Goal: Check status: Check status

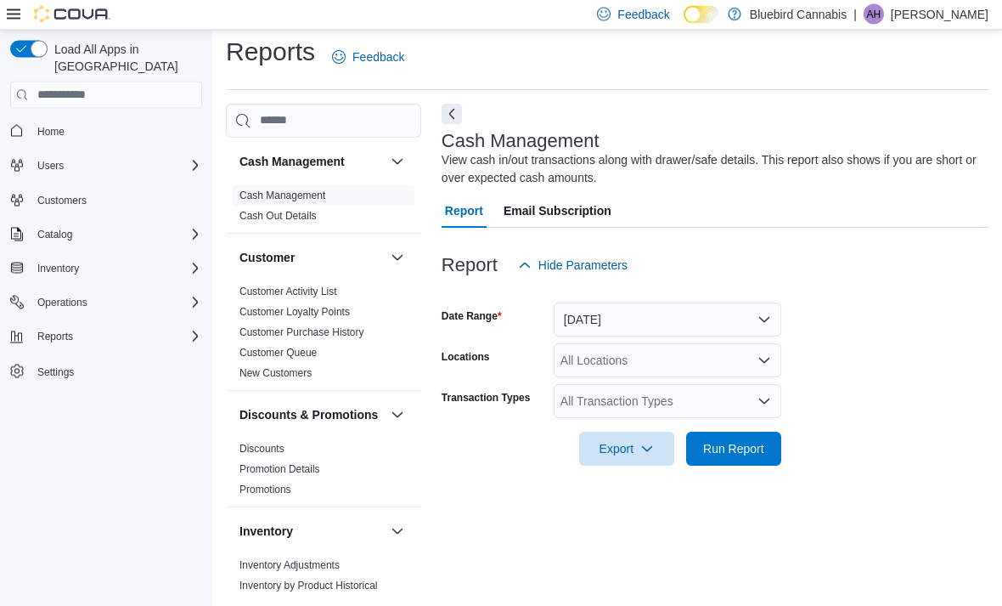
scroll to position [54, 0]
click at [662, 344] on div "All Locations" at bounding box center [668, 361] width 228 height 34
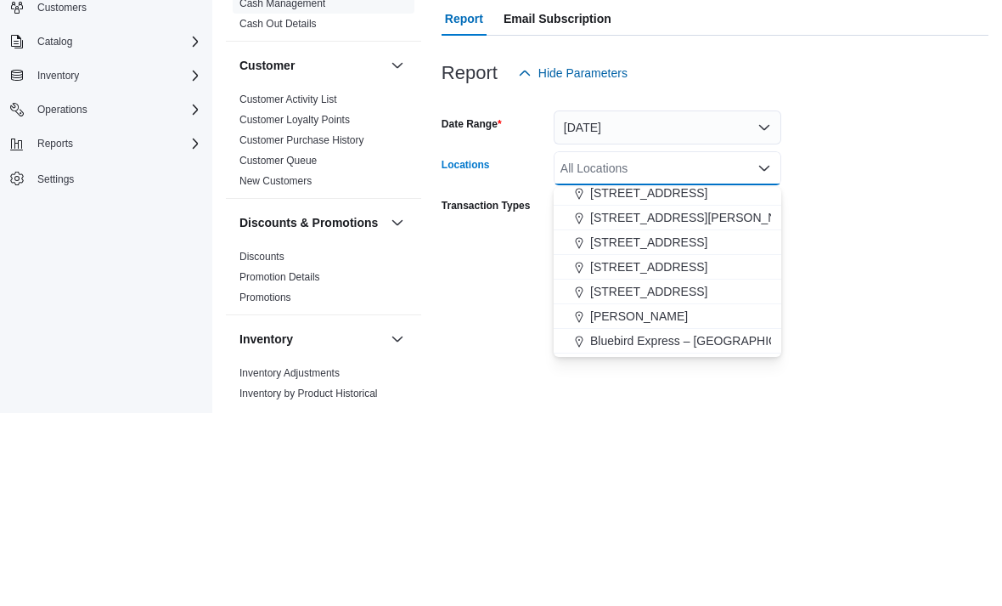
scroll to position [67, 0]
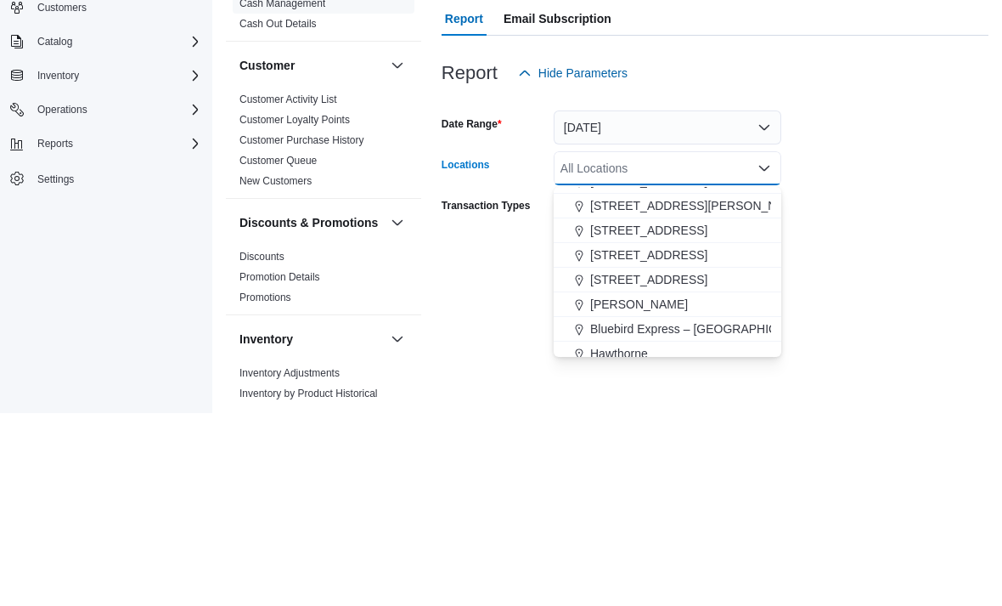
click at [715, 439] on div "[STREET_ADDRESS]" at bounding box center [667, 447] width 207 height 17
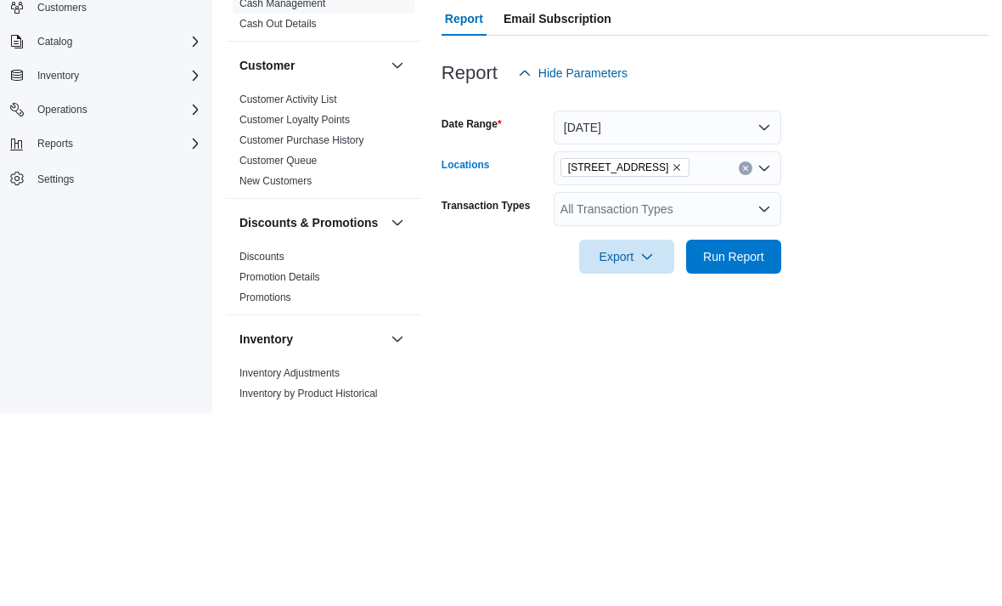
click at [847, 283] on form "Date Range [DATE] Locations [STREET_ADDRESS] Selected. [STREET_ADDRESS].. Press…" at bounding box center [715, 374] width 547 height 183
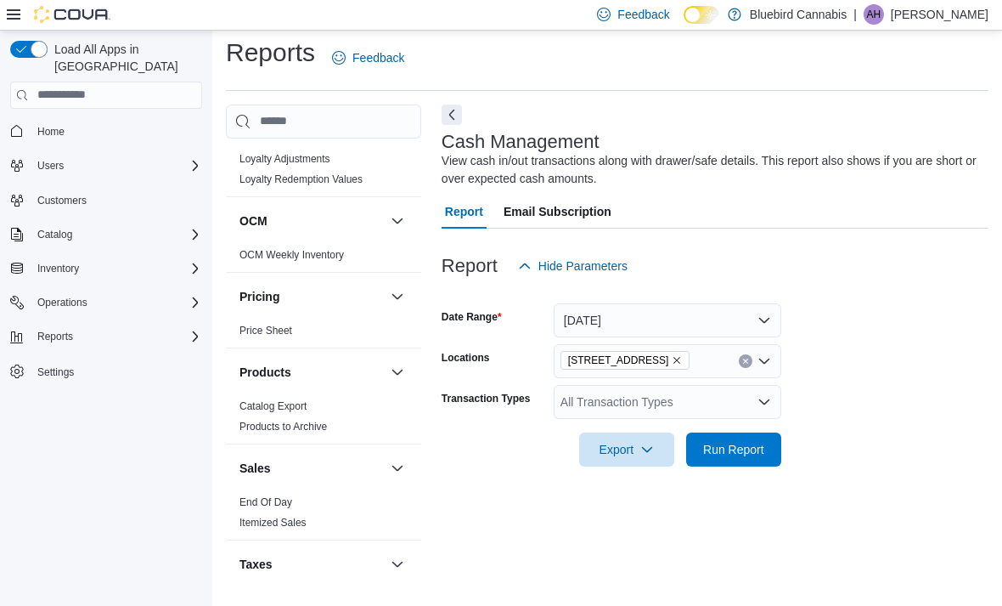
scroll to position [685, 0]
click at [278, 497] on link "End Of Day" at bounding box center [266, 503] width 53 height 12
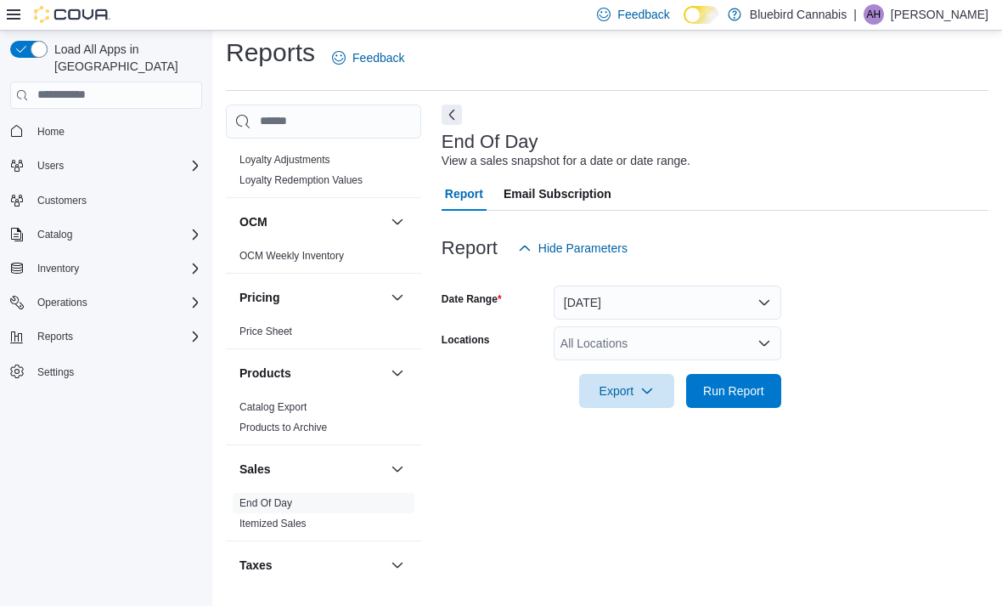
scroll to position [38, 0]
click at [604, 326] on div "All Locations" at bounding box center [668, 343] width 228 height 34
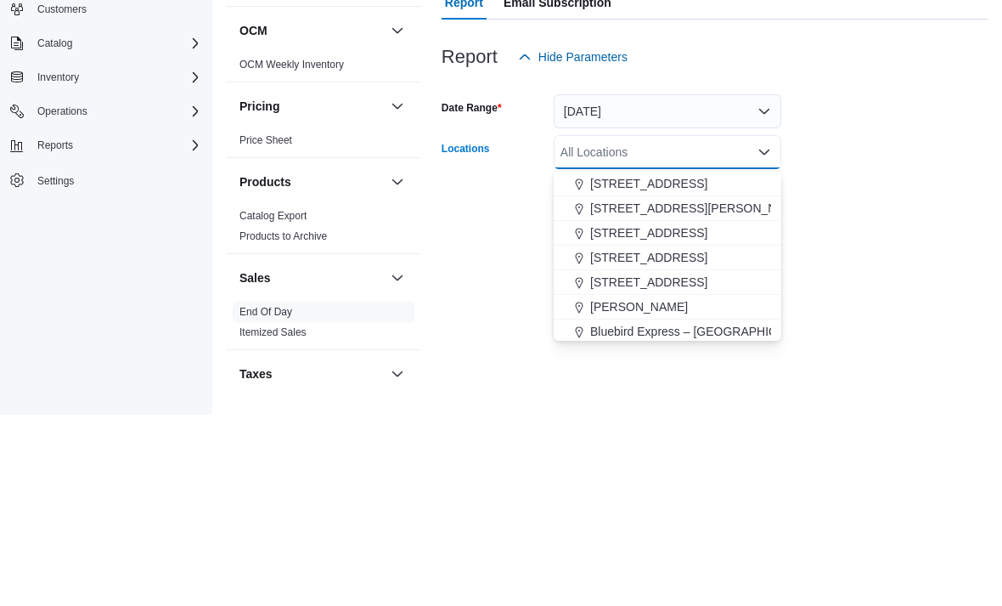
scroll to position [50, 0]
click at [667, 438] on span "[STREET_ADDRESS]" at bounding box center [648, 446] width 117 height 17
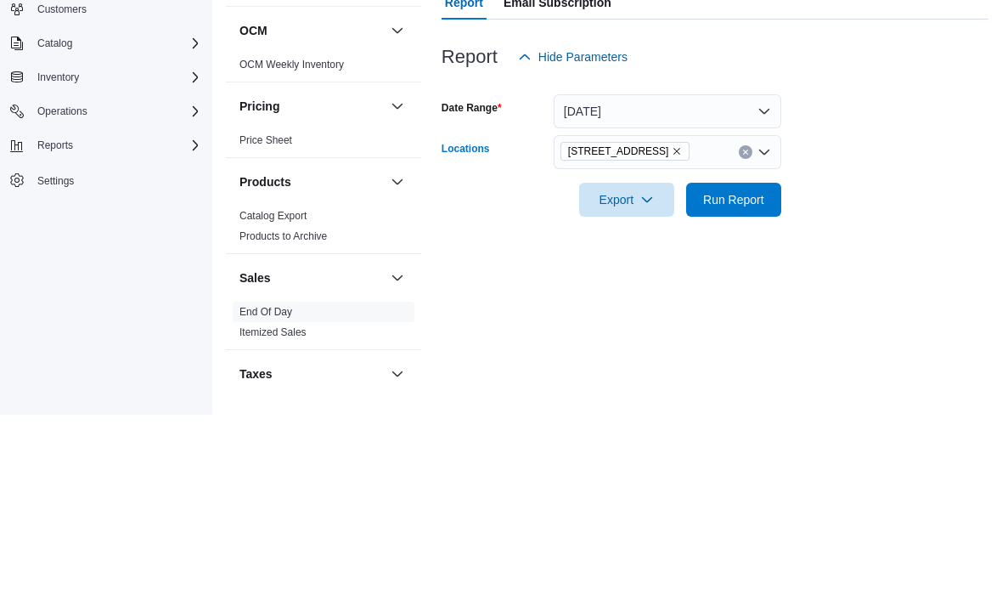
click at [877, 265] on form "Date Range [DATE] Locations [STREET_ADDRESS] Selected. [STREET_ADDRESS].. Press…" at bounding box center [715, 336] width 547 height 143
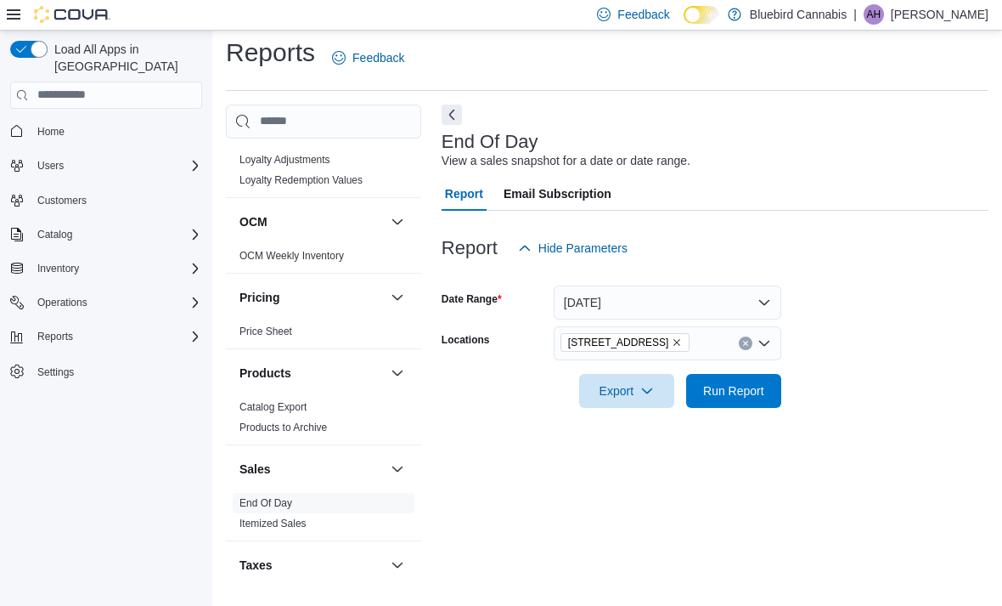
click at [717, 382] on span "Run Report" at bounding box center [733, 390] width 61 height 17
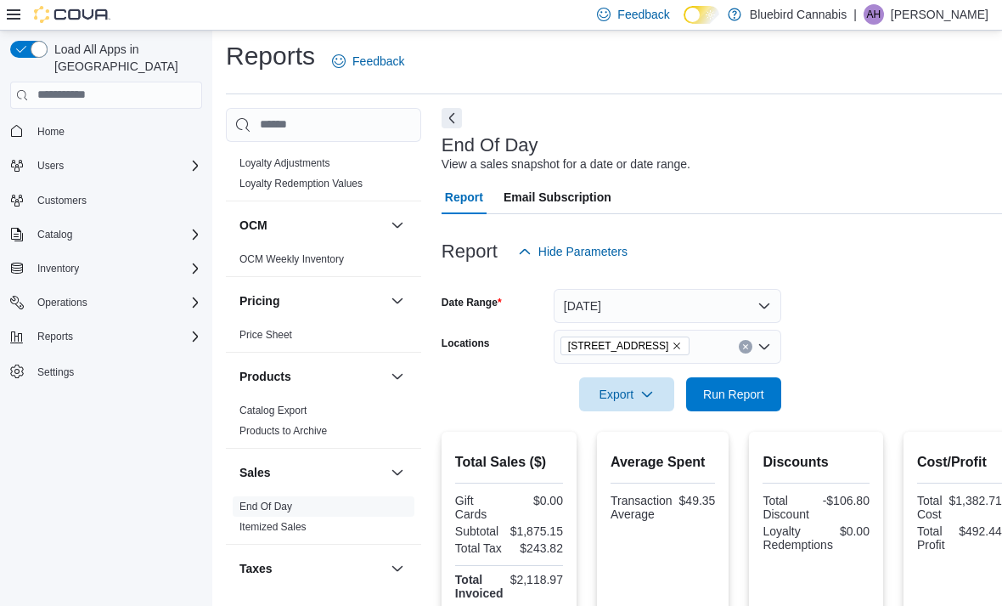
scroll to position [8, 0]
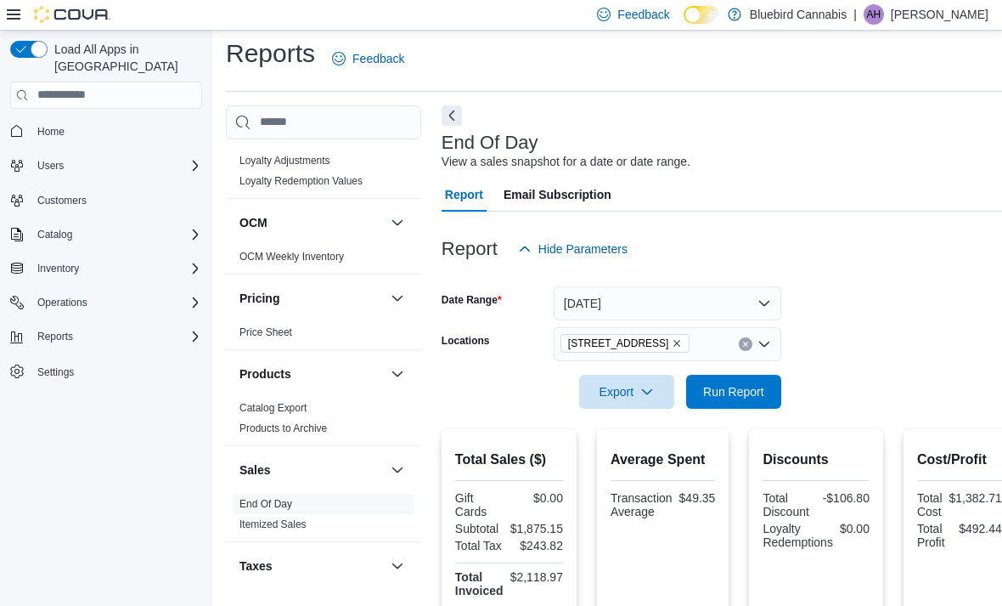
click at [682, 341] on icon "Remove 5530 Manotick Main St. from selection in this group" at bounding box center [677, 343] width 10 height 10
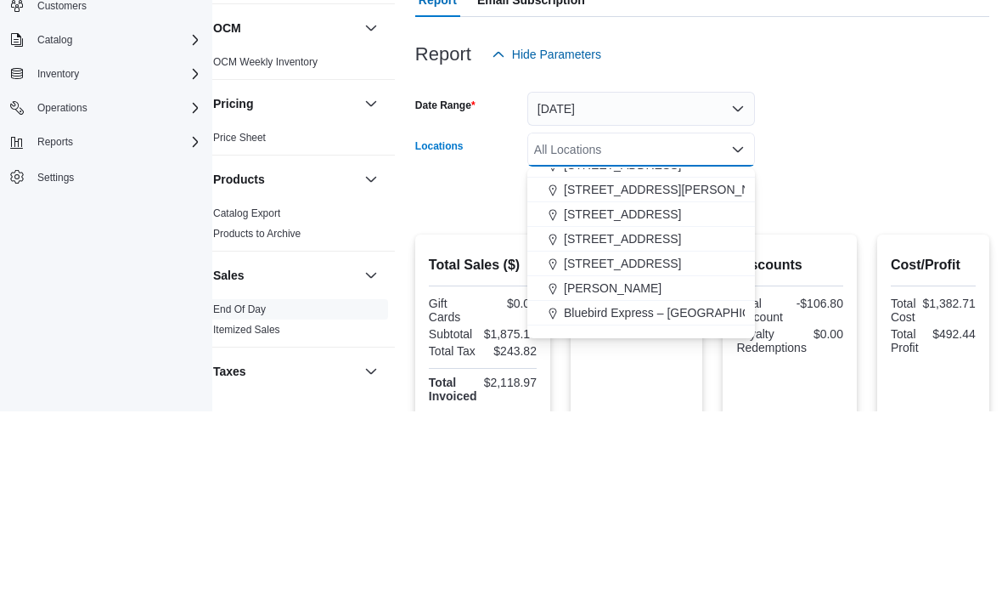
scroll to position [65, 0]
click at [681, 424] on span "[STREET_ADDRESS]" at bounding box center [622, 432] width 117 height 17
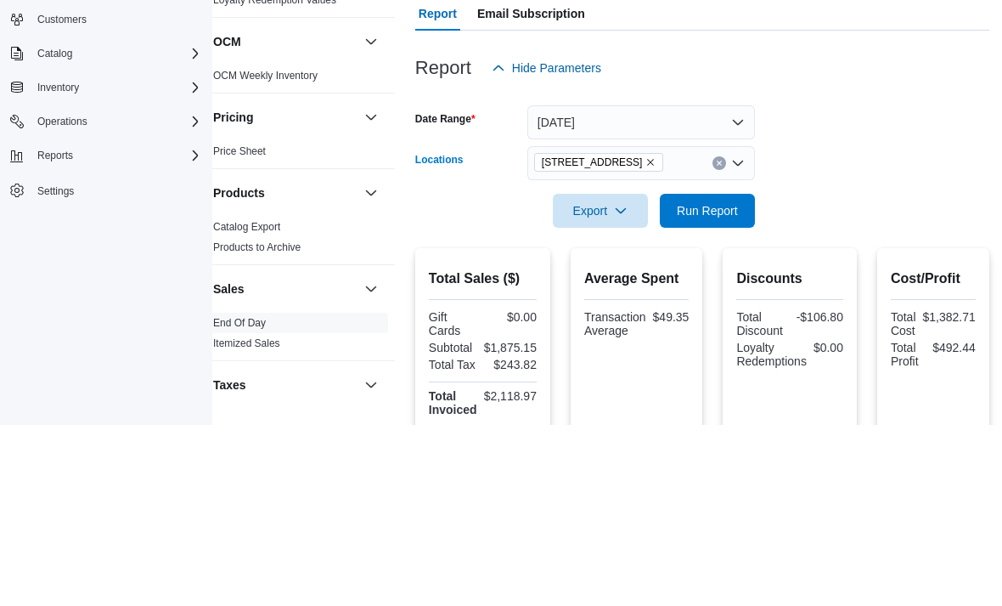
click at [711, 286] on button "[DATE]" at bounding box center [641, 303] width 228 height 34
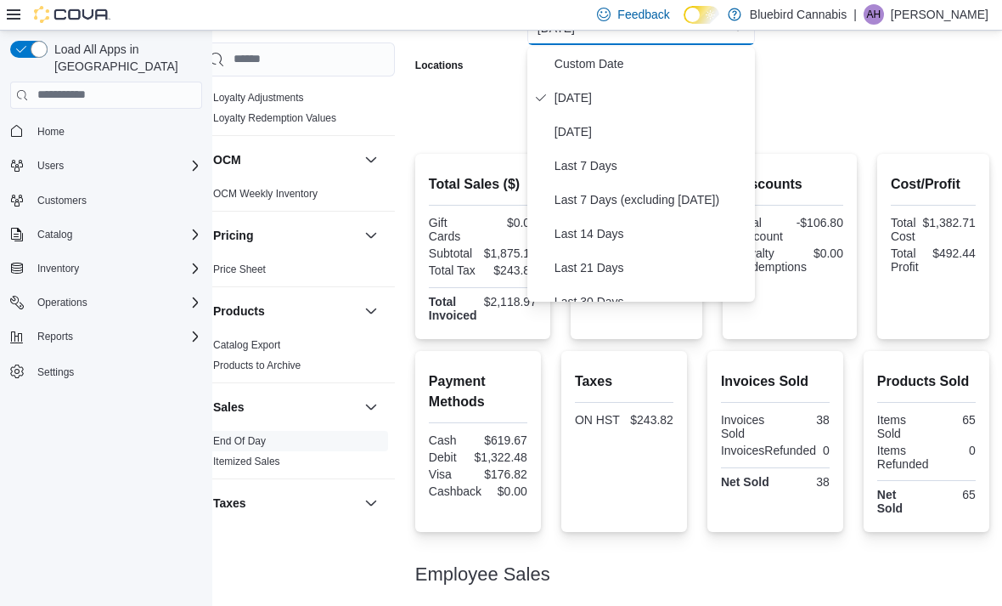
click at [654, 125] on span "[DATE]" at bounding box center [652, 131] width 194 height 20
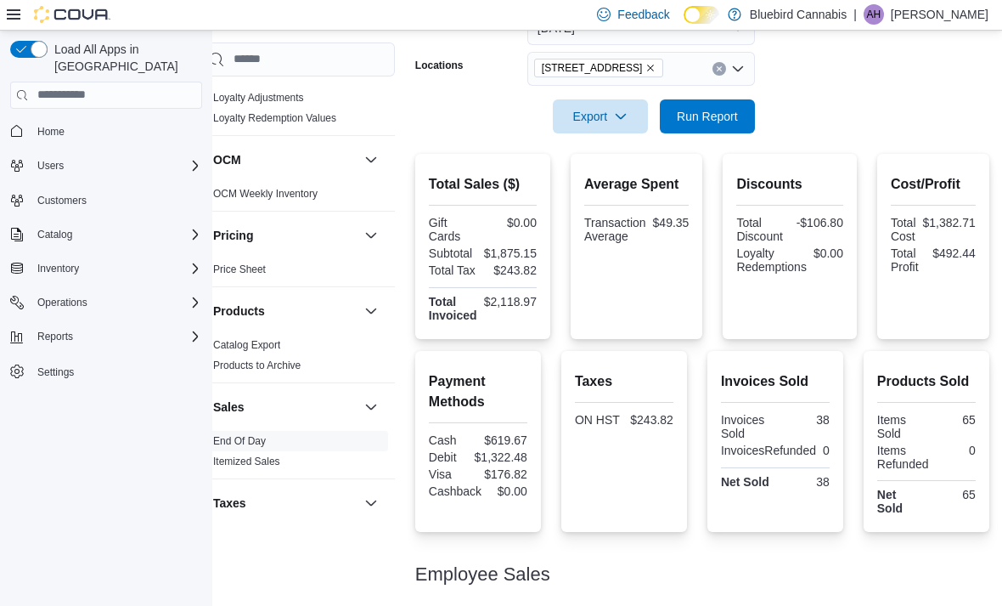
click at [721, 120] on span "Run Report" at bounding box center [707, 116] width 61 height 17
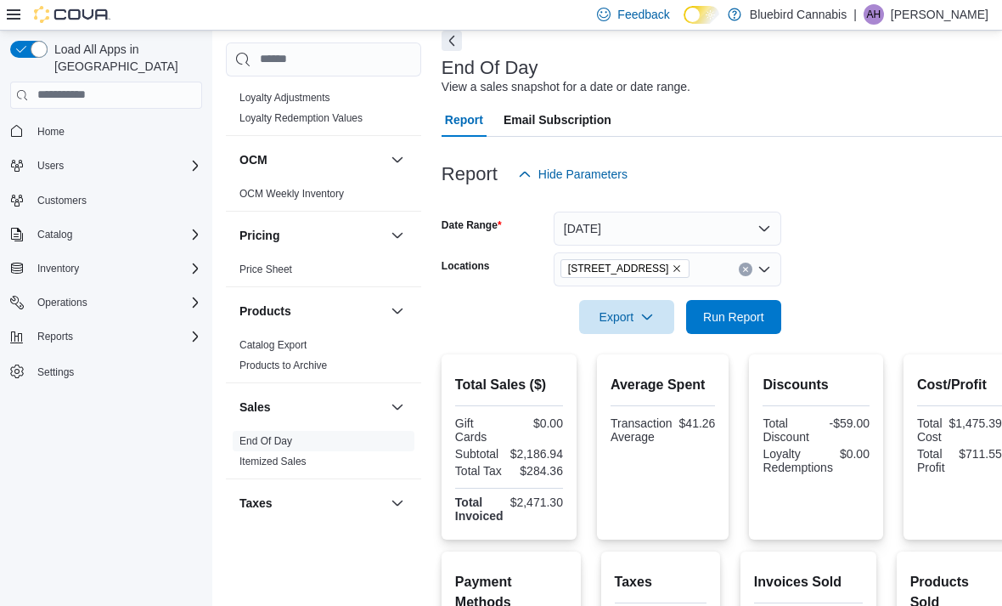
scroll to position [74, 0]
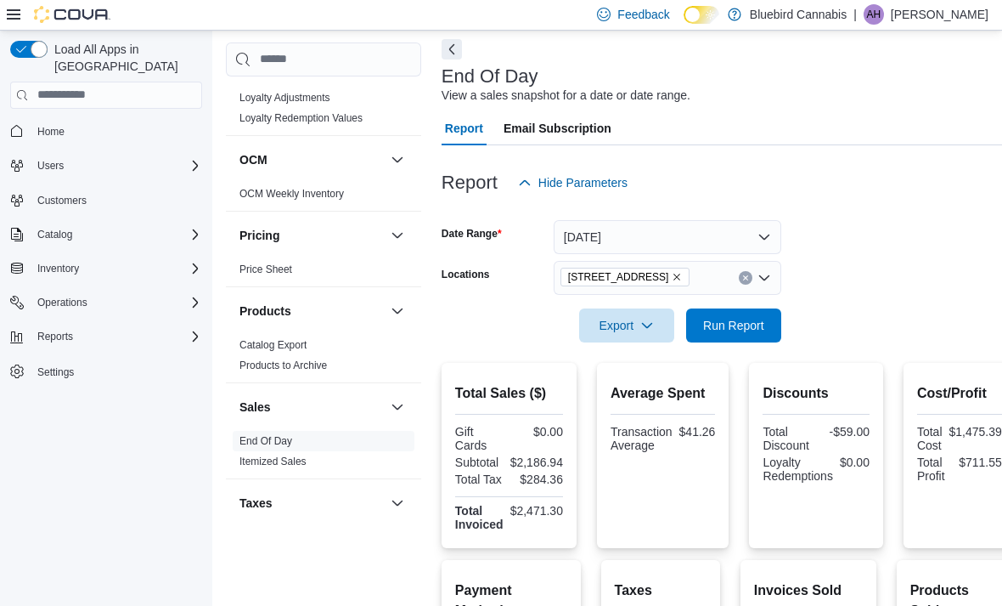
click at [656, 245] on button "[DATE]" at bounding box center [668, 237] width 228 height 34
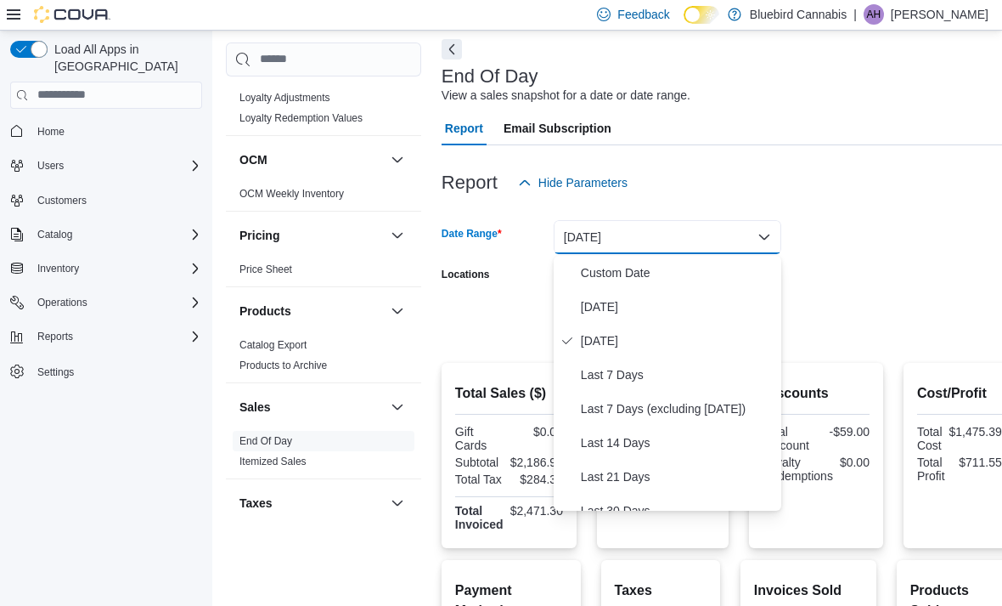
click at [653, 274] on span "Custom Date" at bounding box center [678, 272] width 194 height 20
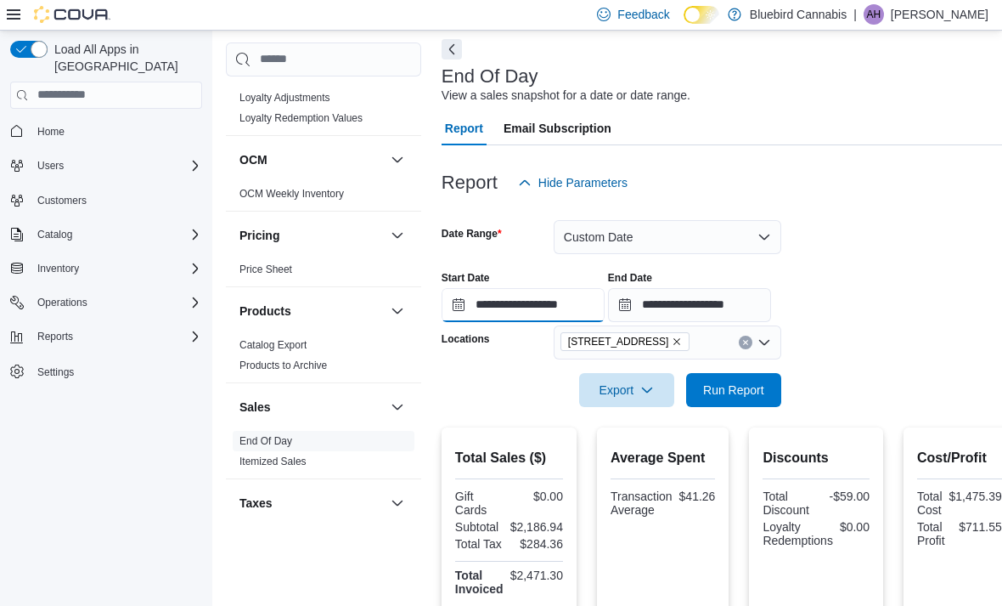
click at [537, 312] on input "**********" at bounding box center [523, 305] width 163 height 34
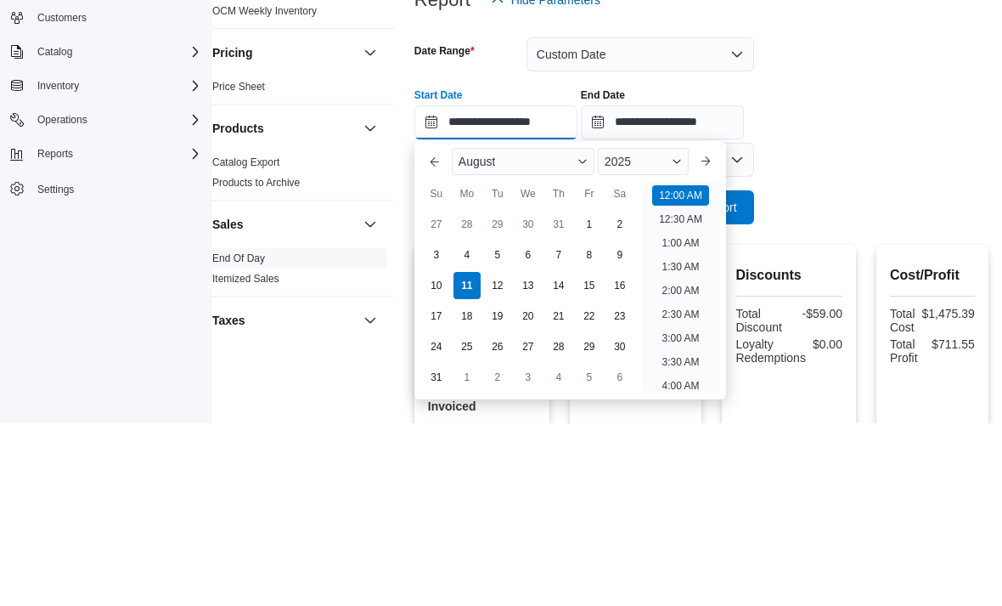
scroll to position [53, 0]
click at [589, 393] on div "1" at bounding box center [589, 406] width 27 height 27
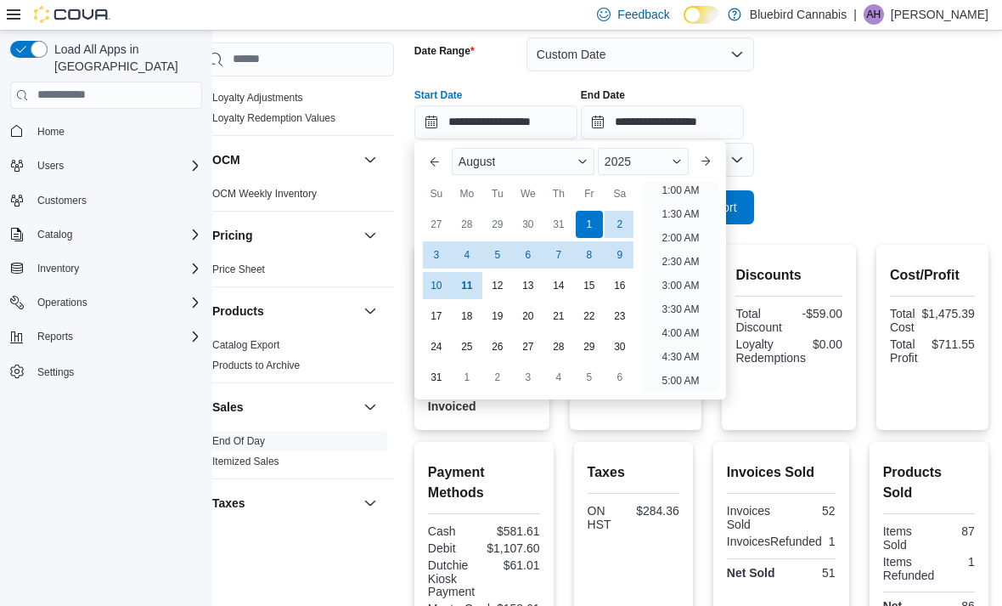
scroll to position [3, 0]
click at [468, 285] on div "11" at bounding box center [467, 285] width 27 height 27
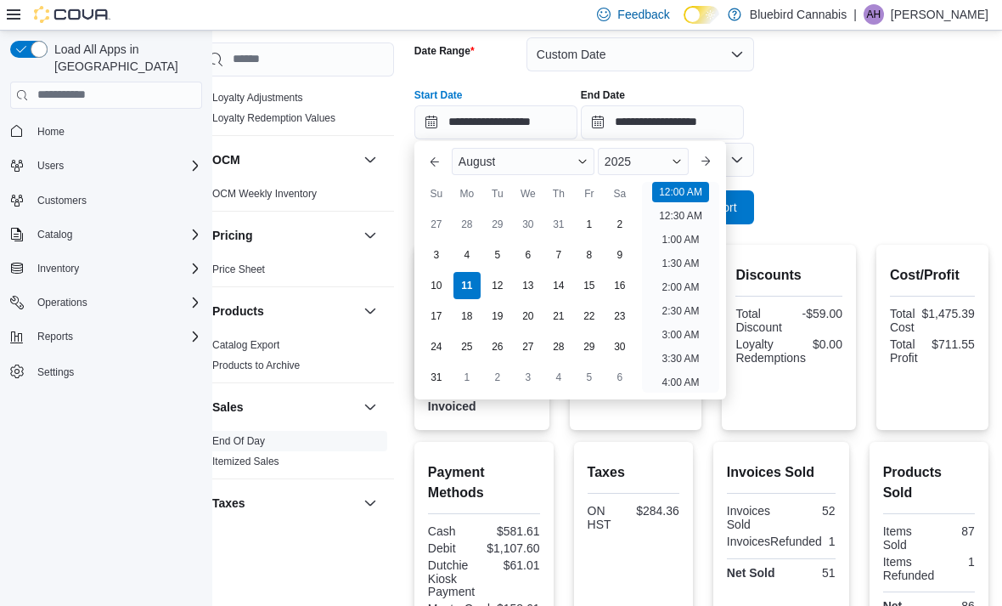
click at [586, 224] on div "1" at bounding box center [589, 224] width 27 height 27
type input "**********"
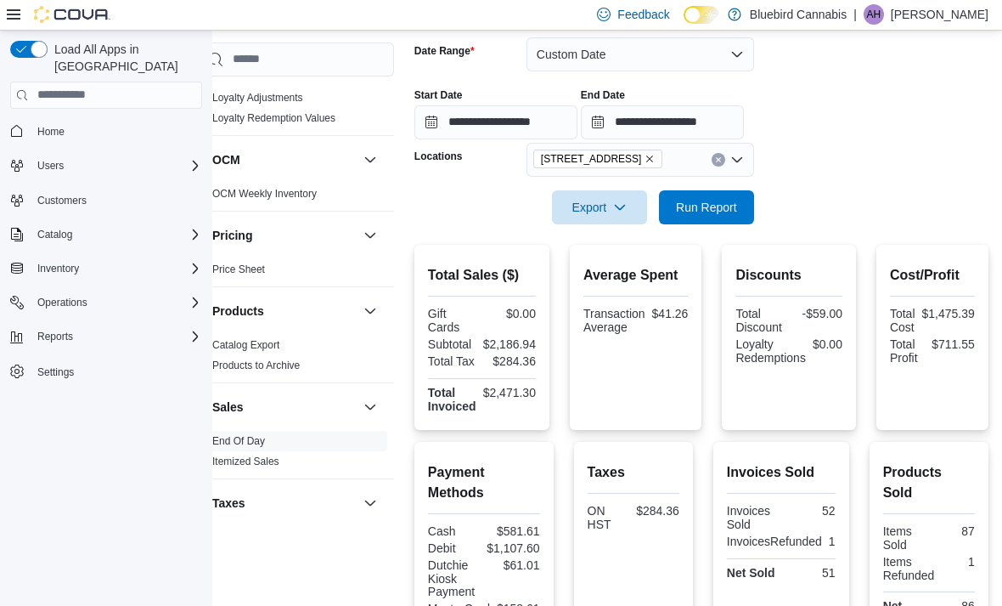
click at [857, 104] on div "**********" at bounding box center [701, 107] width 574 height 65
click at [713, 208] on span "Run Report" at bounding box center [706, 207] width 61 height 17
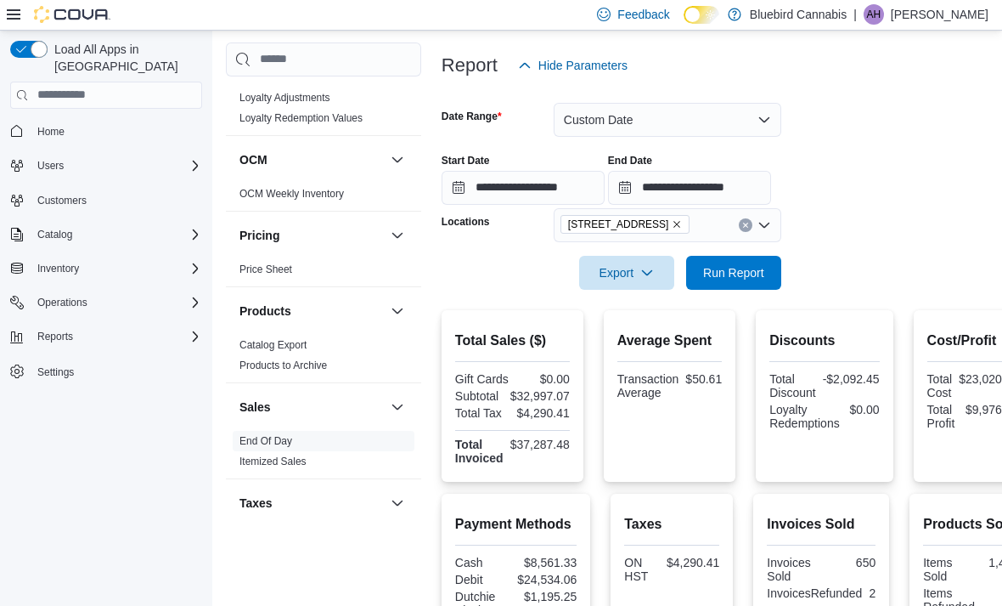
scroll to position [190, 0]
